Goal: Task Accomplishment & Management: Use online tool/utility

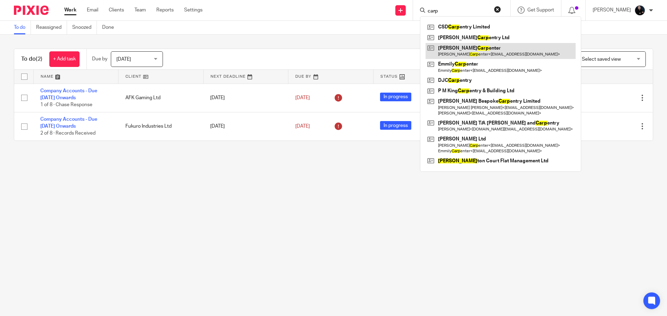
type input "carp"
click at [457, 50] on link at bounding box center [500, 51] width 150 height 16
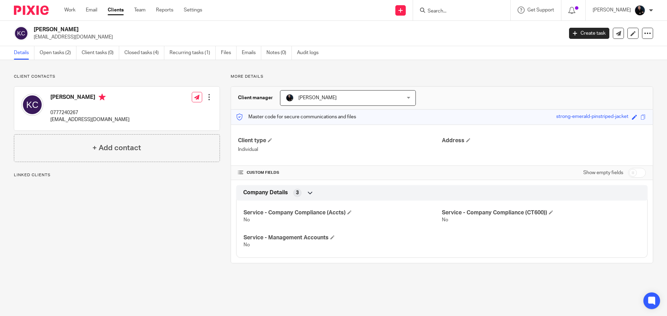
click at [58, 51] on link "Open tasks (2)" at bounding box center [58, 53] width 37 height 14
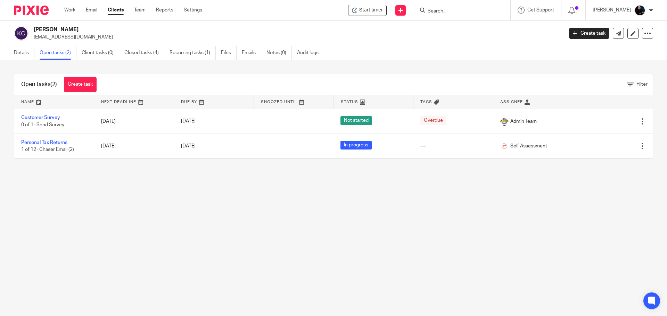
click at [444, 8] on form at bounding box center [464, 10] width 74 height 9
click at [448, 12] on input "Search" at bounding box center [458, 11] width 62 height 6
type input "[PERSON_NAME]"
click at [462, 27] on link at bounding box center [471, 27] width 93 height 10
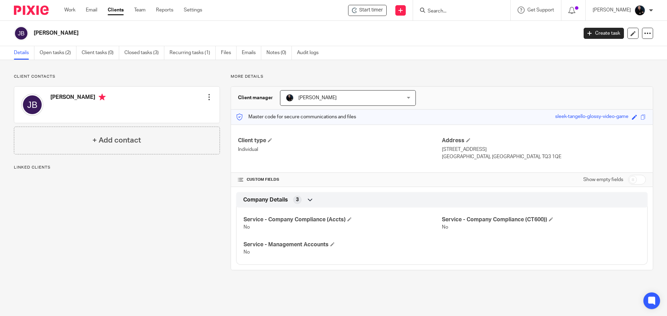
click at [50, 55] on link "Open tasks (2)" at bounding box center [58, 53] width 37 height 14
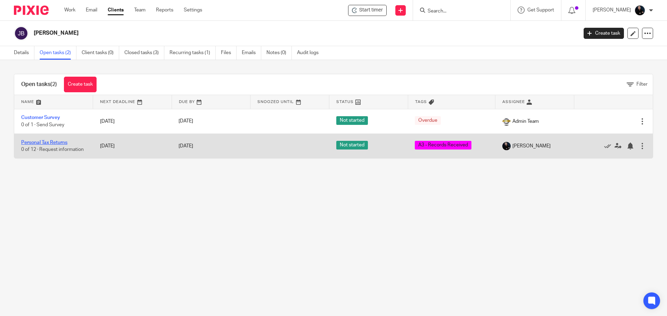
click at [35, 144] on link "Personal Tax Returns" at bounding box center [44, 142] width 46 height 5
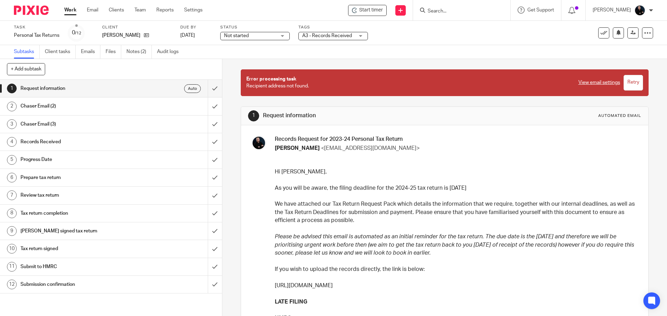
click at [112, 50] on link "Files" at bounding box center [114, 52] width 16 height 14
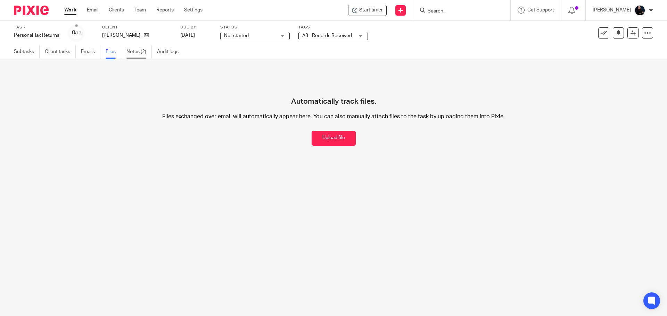
click at [136, 49] on link "Notes (2)" at bounding box center [138, 52] width 25 height 14
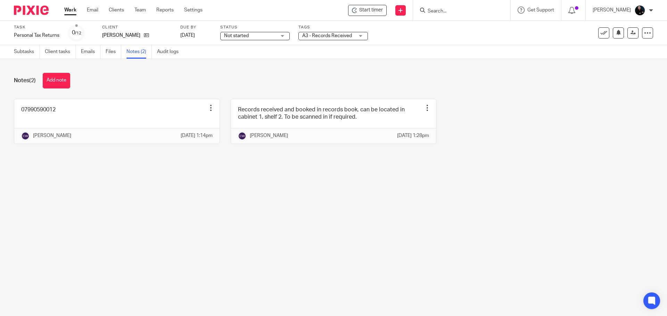
click at [184, 209] on main "Task Personal Tax Returns Save Personal Tax Returns 0 /12 Client [PERSON_NAME] …" at bounding box center [333, 158] width 667 height 316
drag, startPoint x: 127, startPoint y: 35, endPoint x: 141, endPoint y: 36, distance: 14.6
click at [140, 36] on p "[PERSON_NAME]" at bounding box center [121, 35] width 38 height 7
copy p "[PERSON_NAME]"
